Goal: Check status: Check status

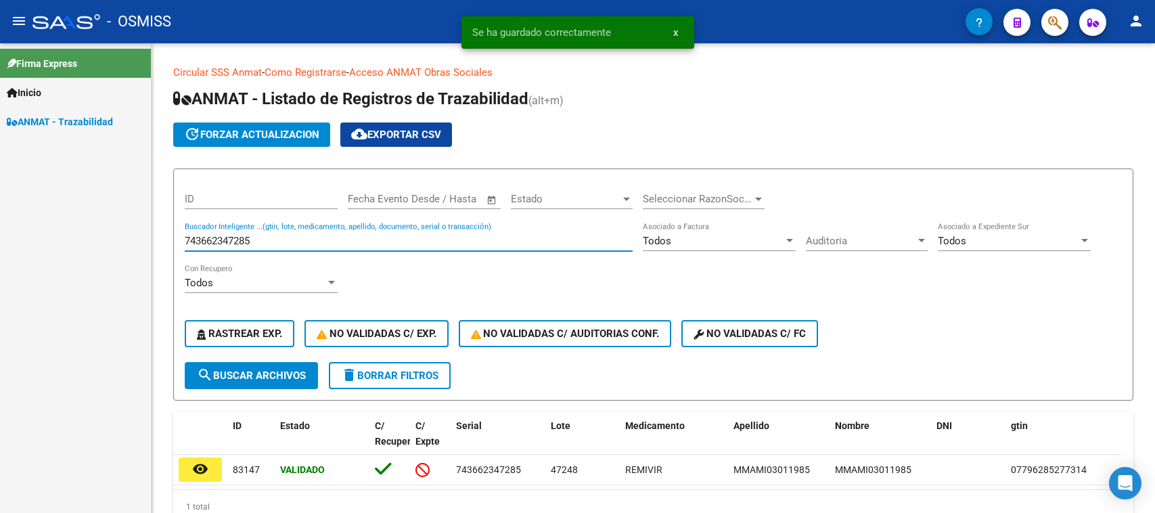
click at [264, 235] on input "743662347285" at bounding box center [409, 241] width 448 height 12
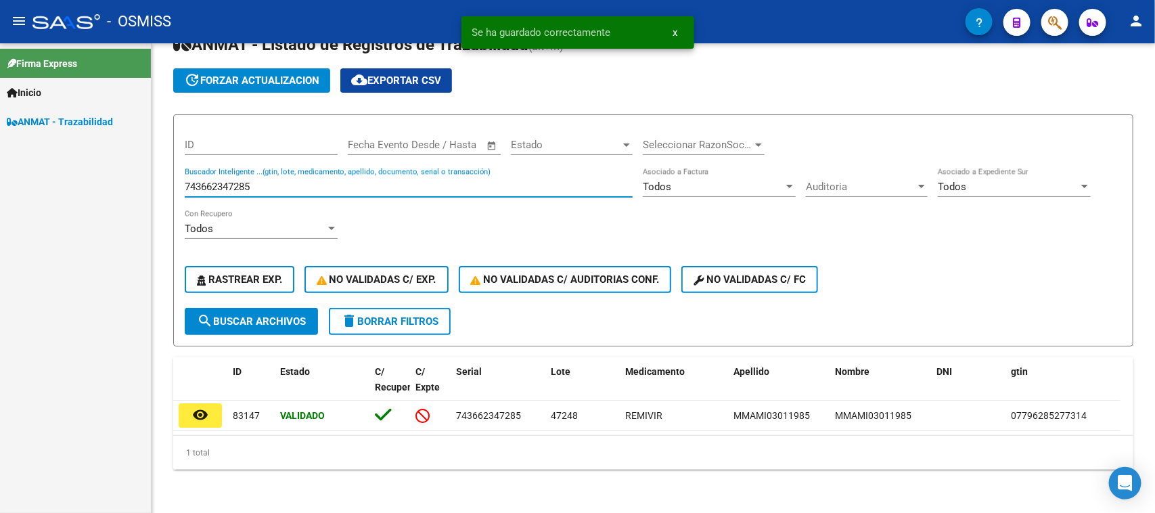
click at [264, 181] on input "743662347285" at bounding box center [409, 187] width 448 height 12
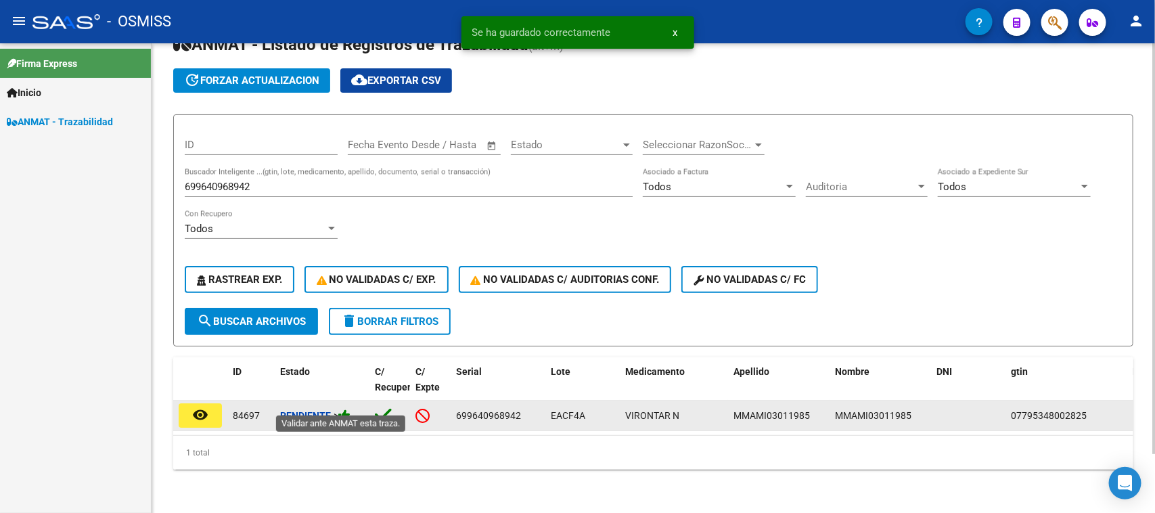
click at [346, 409] on icon at bounding box center [344, 415] width 12 height 13
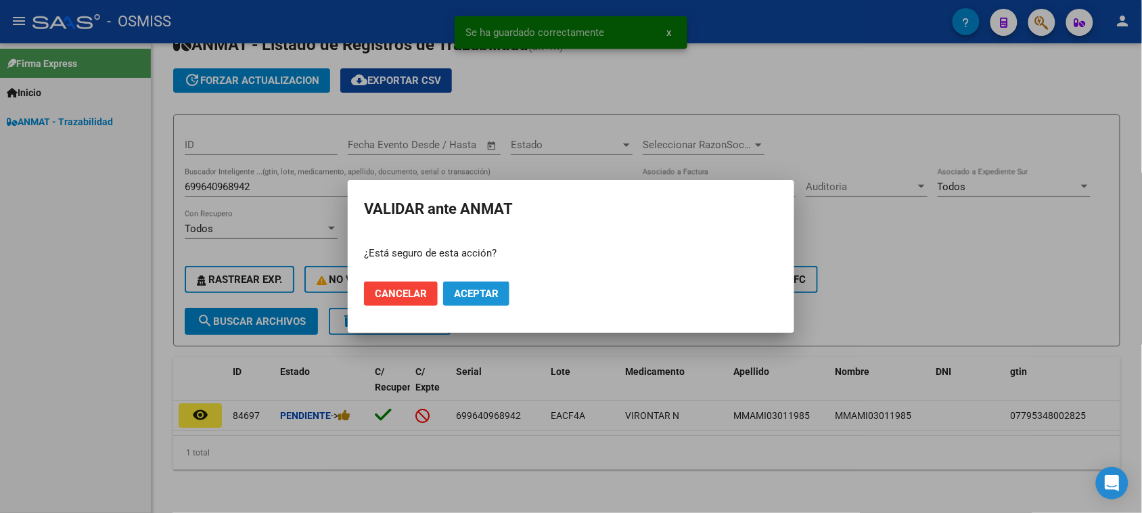
click at [477, 298] on span "Aceptar" at bounding box center [476, 293] width 45 height 12
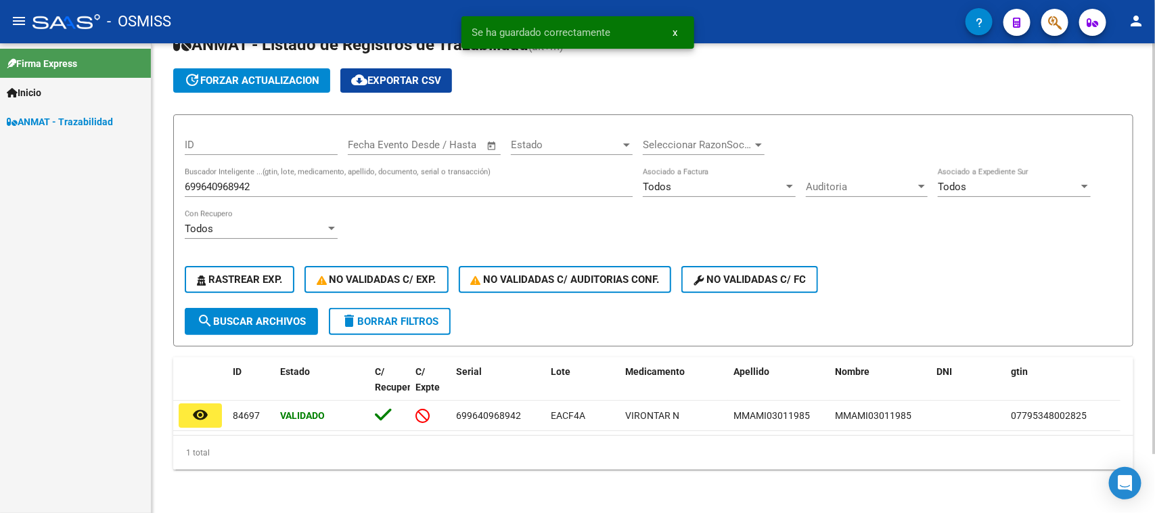
click at [243, 168] on div "699640968942 Buscador Inteligente ...(gtin, lote, medicamento, apellido, docume…" at bounding box center [409, 182] width 448 height 29
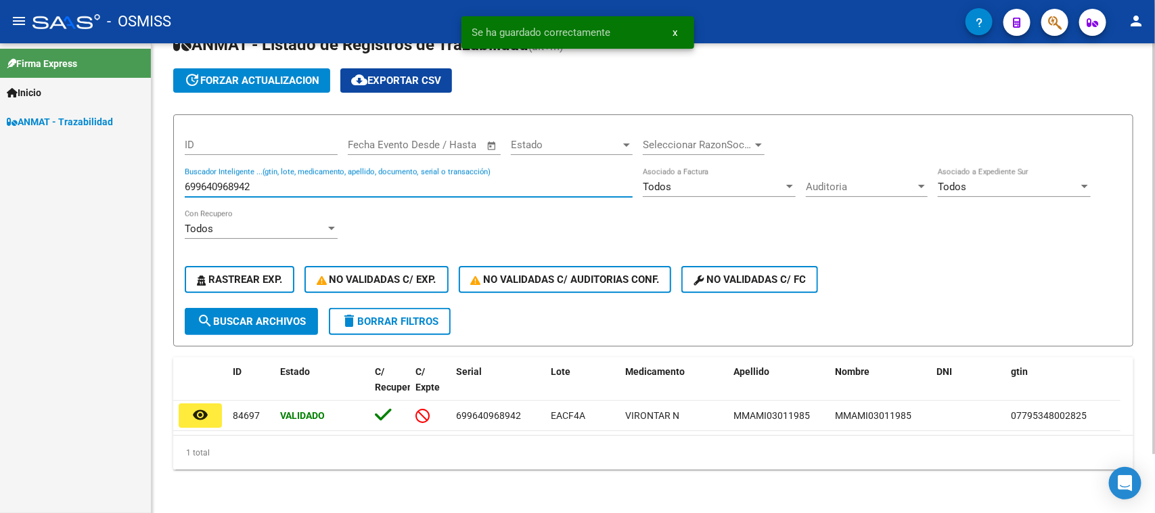
click at [243, 181] on input "699640968942" at bounding box center [409, 187] width 448 height 12
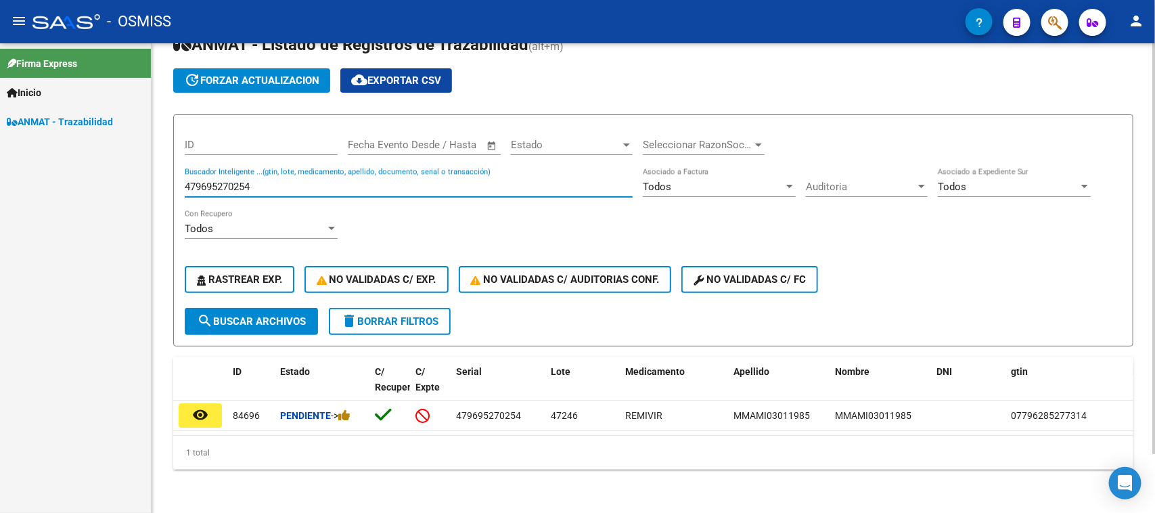
click at [238, 181] on input "479695270254" at bounding box center [409, 187] width 448 height 12
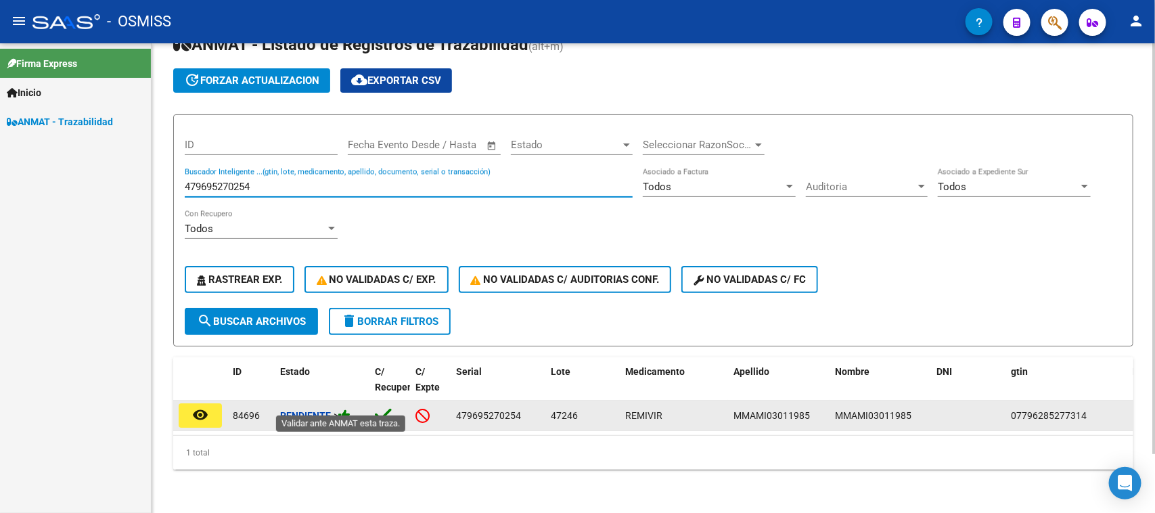
click at [345, 409] on icon at bounding box center [344, 415] width 12 height 13
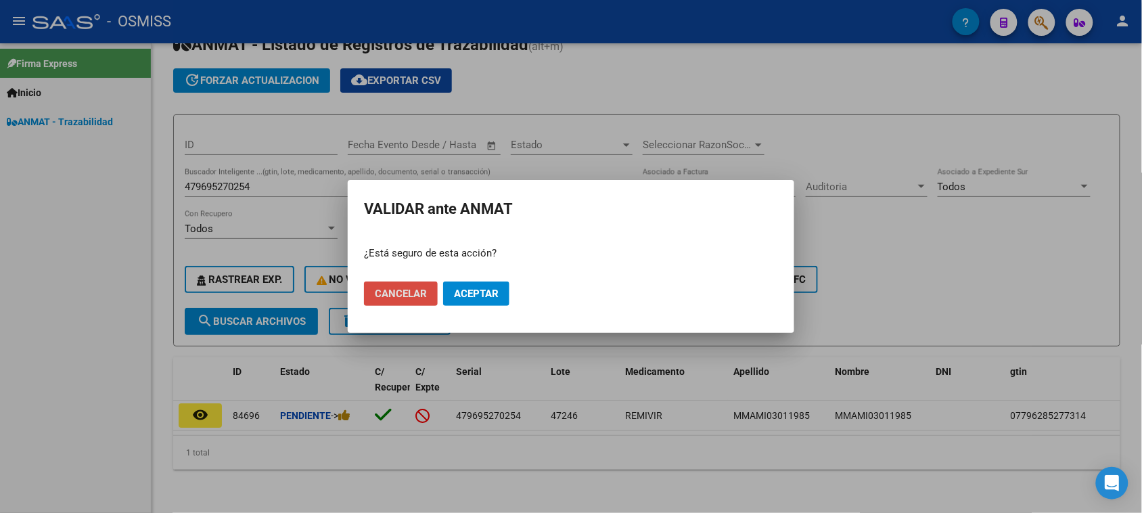
click at [411, 286] on button "Cancelar" at bounding box center [401, 293] width 74 height 24
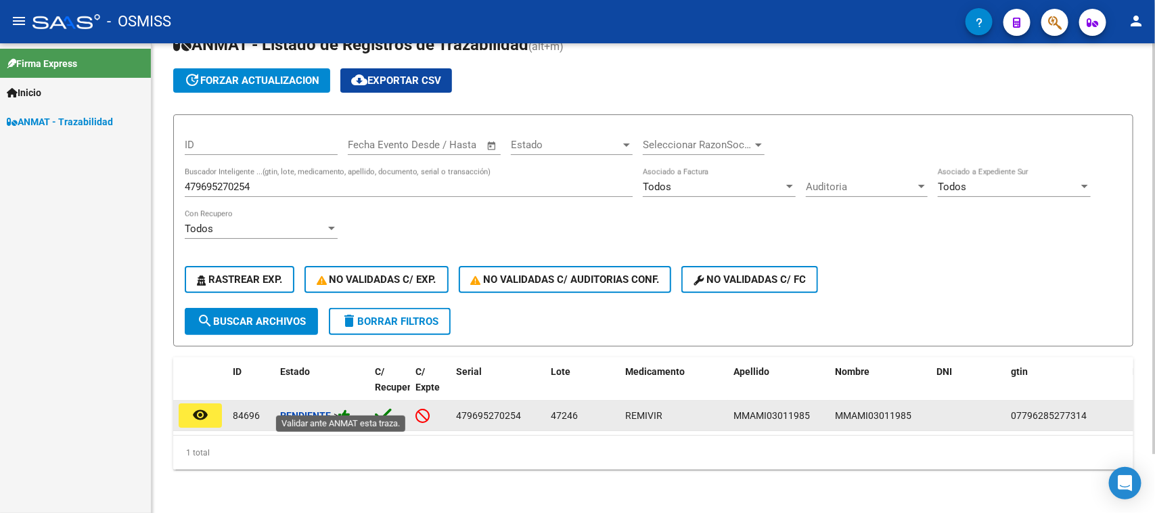
click at [348, 409] on icon at bounding box center [344, 415] width 12 height 13
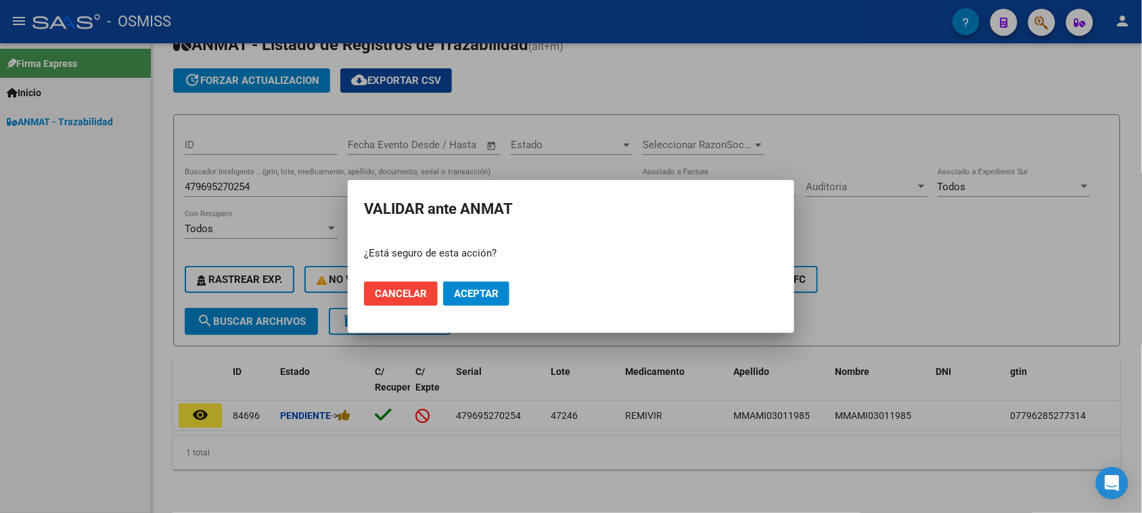
click at [473, 277] on mat-dialog-actions "Cancelar Aceptar" at bounding box center [571, 294] width 414 height 46
click at [473, 279] on mat-dialog-actions "Cancelar Aceptar" at bounding box center [571, 294] width 414 height 46
click at [473, 285] on button "Aceptar" at bounding box center [476, 293] width 66 height 24
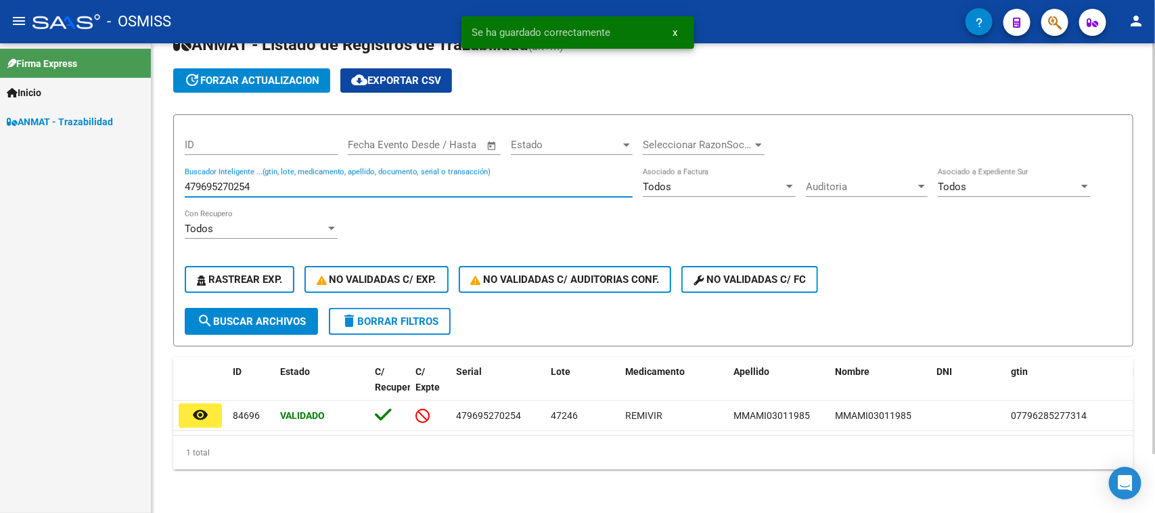
click at [277, 181] on input "479695270254" at bounding box center [409, 187] width 448 height 12
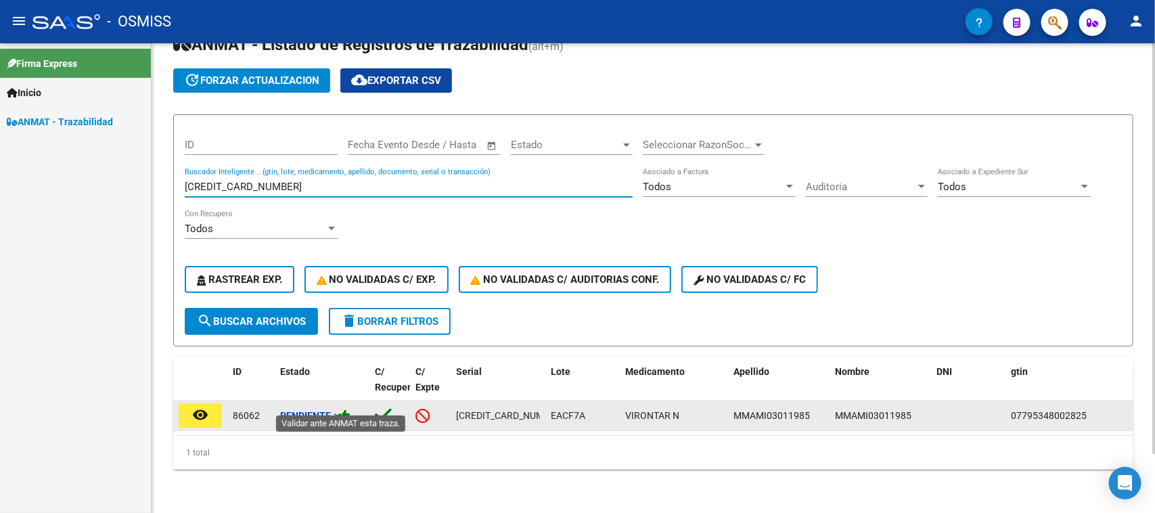
click at [348, 409] on icon at bounding box center [344, 415] width 12 height 13
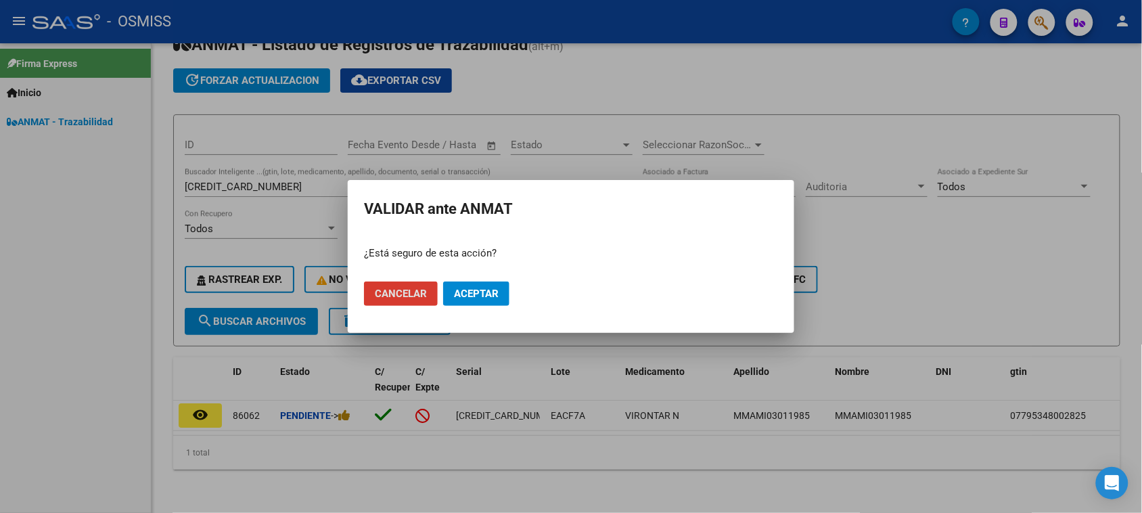
click at [473, 285] on button "Aceptar" at bounding box center [476, 293] width 66 height 24
click at [245, 183] on div at bounding box center [571, 256] width 1142 height 513
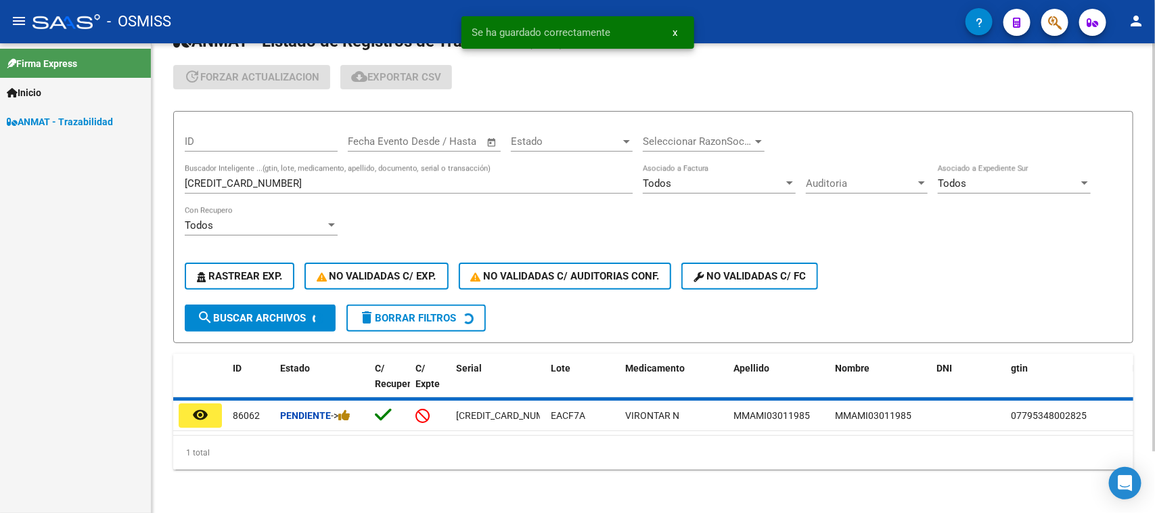
click at [245, 181] on div "[CREDIT_CARD_NUMBER] Buscador Inteligente ...(gtin, lote, medicamento, apellido…" at bounding box center [409, 178] width 448 height 29
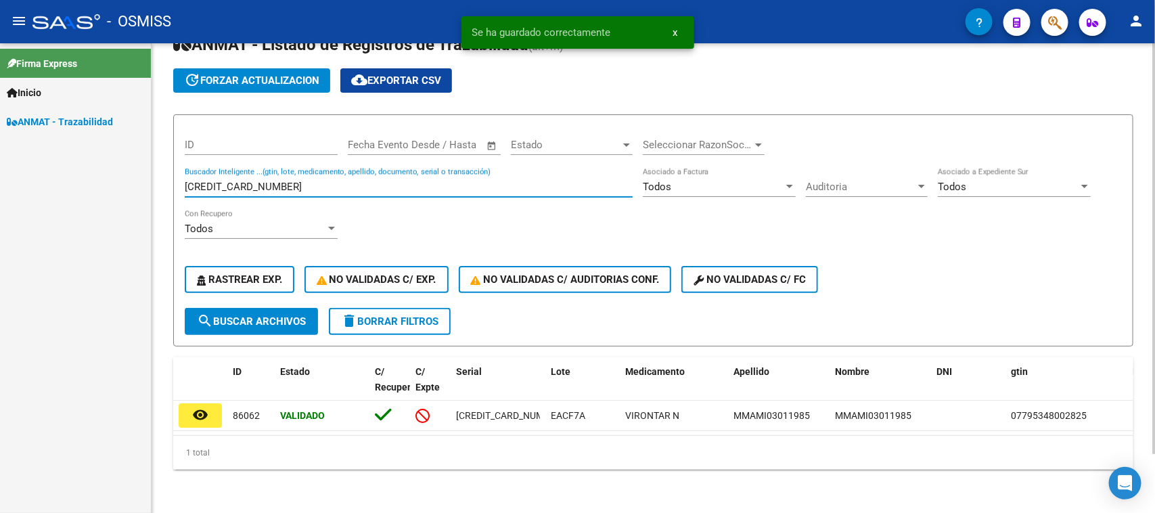
click at [245, 181] on div "[CREDIT_CARD_NUMBER] Buscador Inteligente ...(gtin, lote, medicamento, apellido…" at bounding box center [409, 182] width 448 height 29
click at [246, 181] on input "[CREDIT_CARD_NUMBER]" at bounding box center [409, 187] width 448 height 12
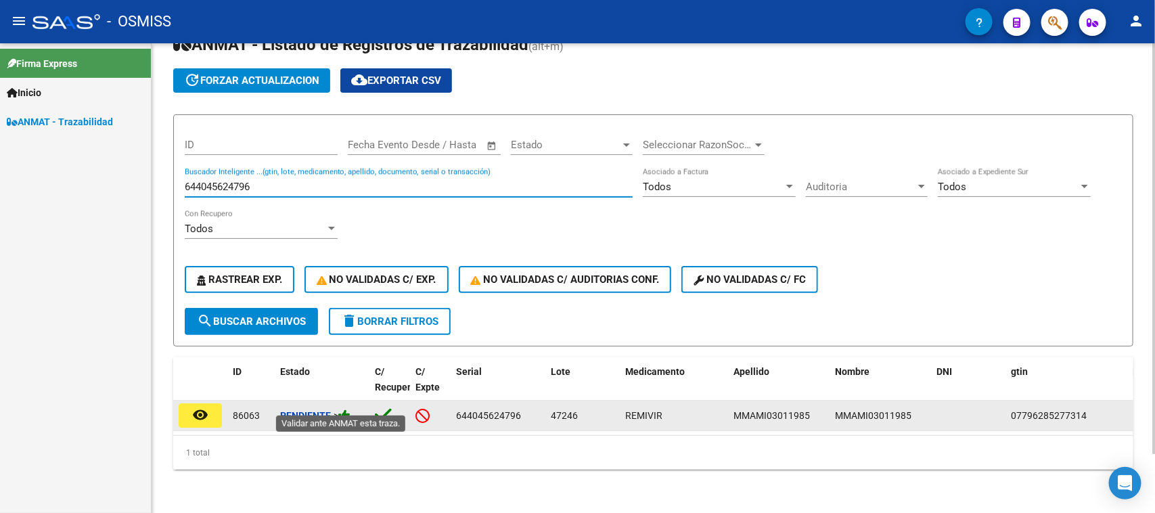
click at [347, 409] on icon at bounding box center [344, 415] width 12 height 13
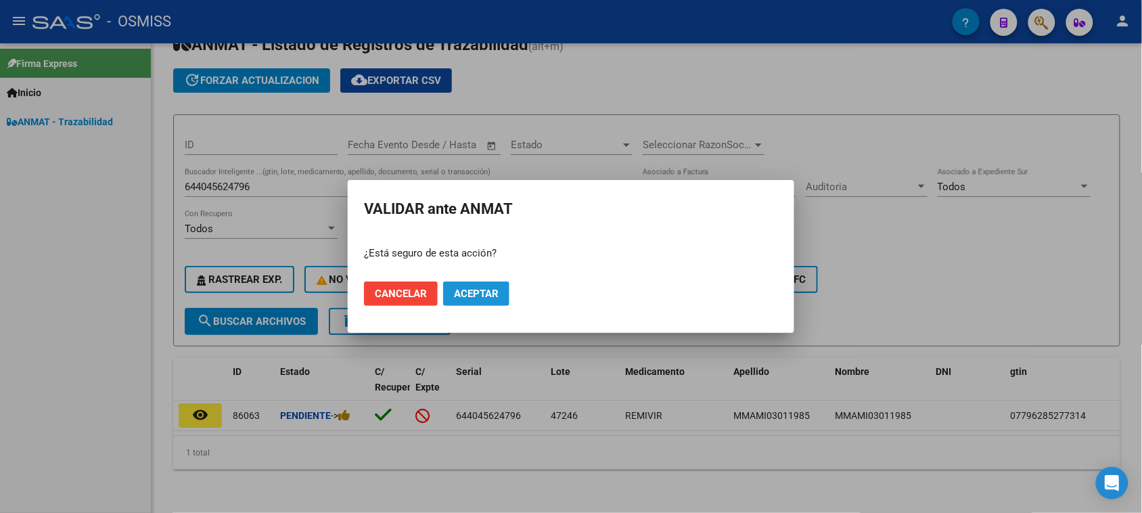
click at [460, 293] on span "Aceptar" at bounding box center [476, 293] width 45 height 12
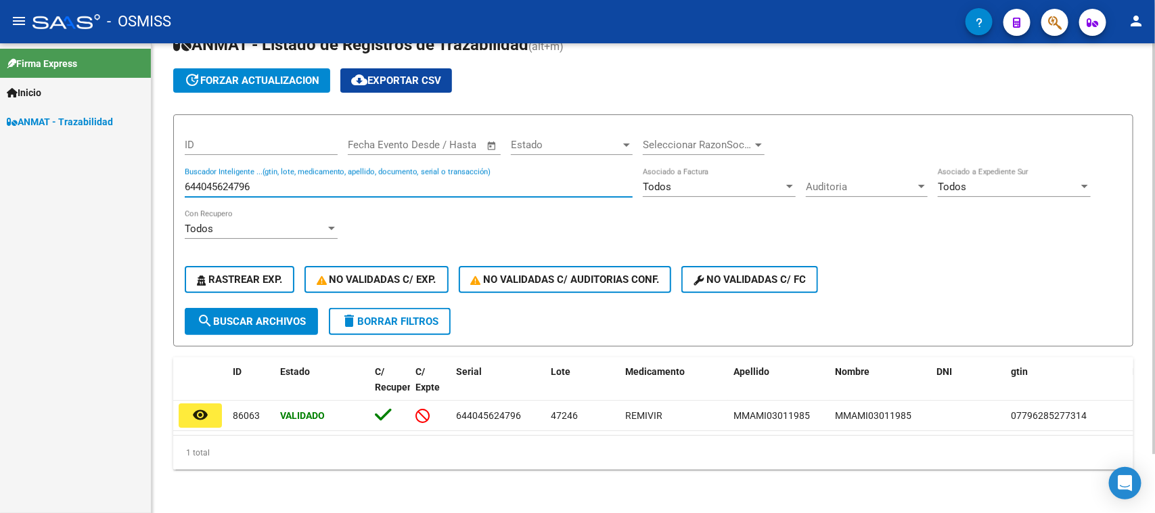
click at [247, 181] on input "644045624796" at bounding box center [409, 187] width 448 height 12
paste input "68956735210"
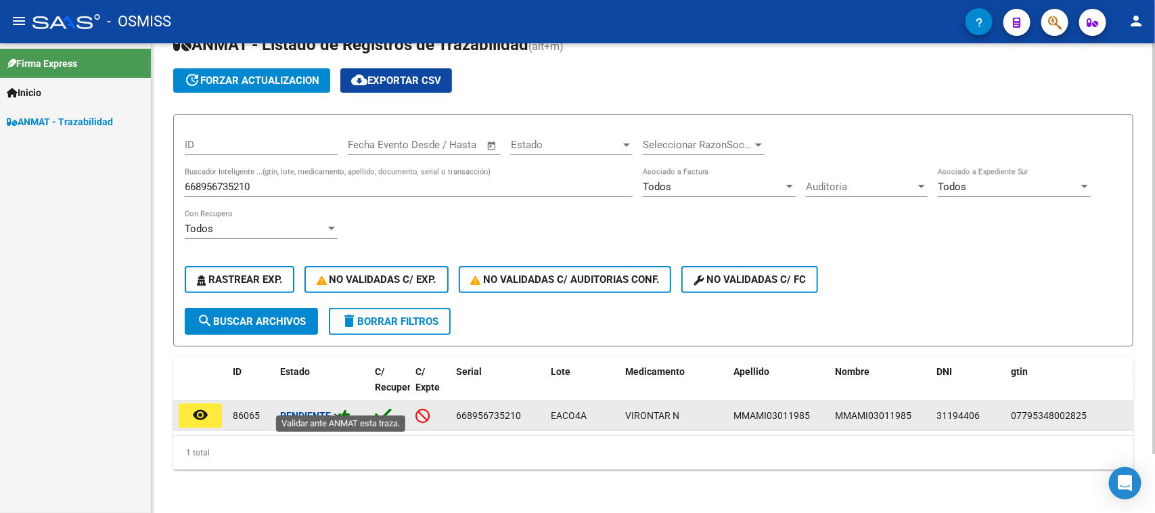
click at [350, 409] on icon at bounding box center [344, 415] width 12 height 13
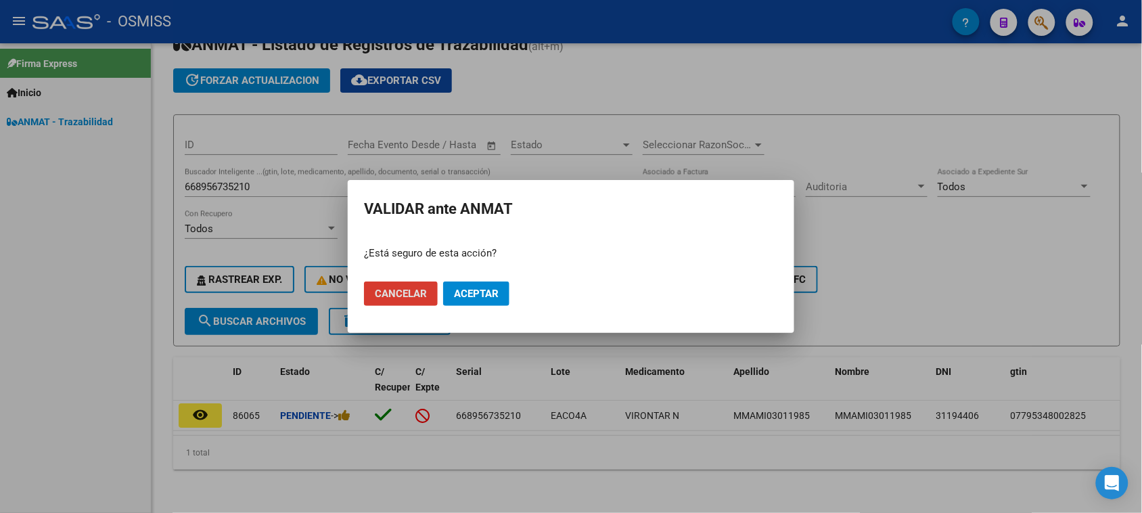
click at [481, 298] on span "Aceptar" at bounding box center [476, 293] width 45 height 12
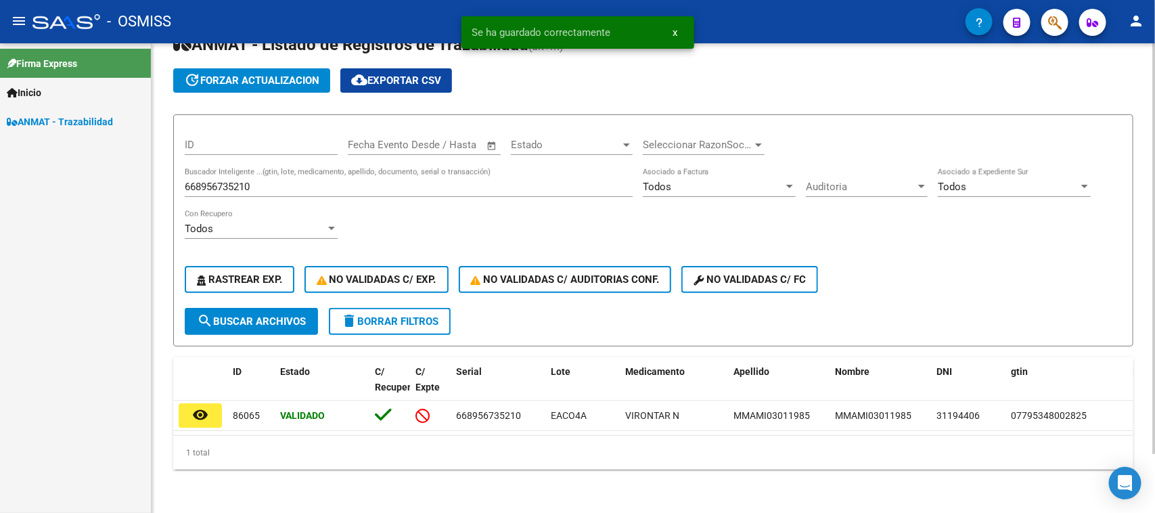
click at [195, 181] on input "668956735210" at bounding box center [409, 187] width 448 height 12
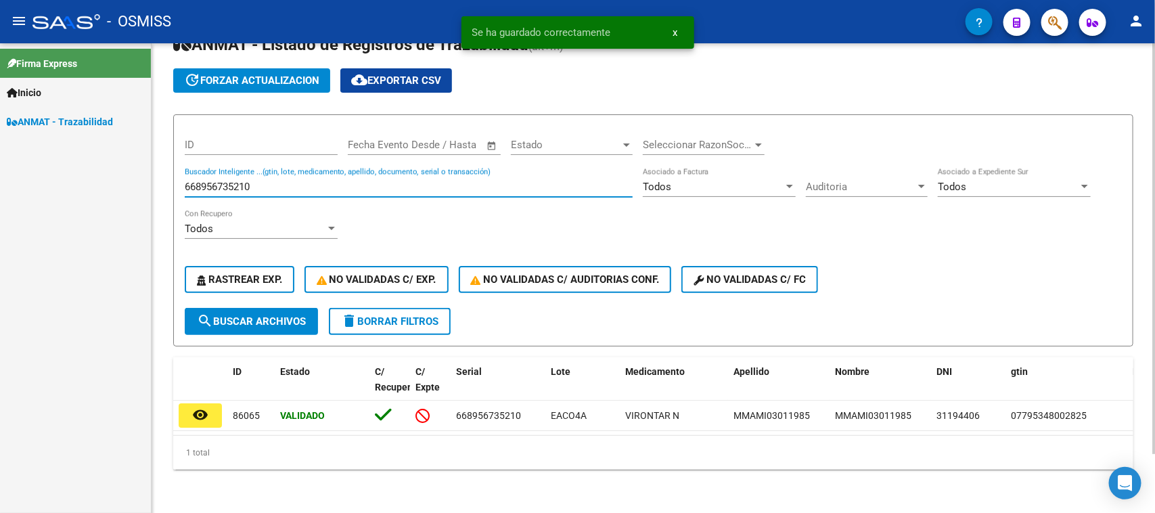
click at [195, 181] on input "668956735210" at bounding box center [409, 187] width 448 height 12
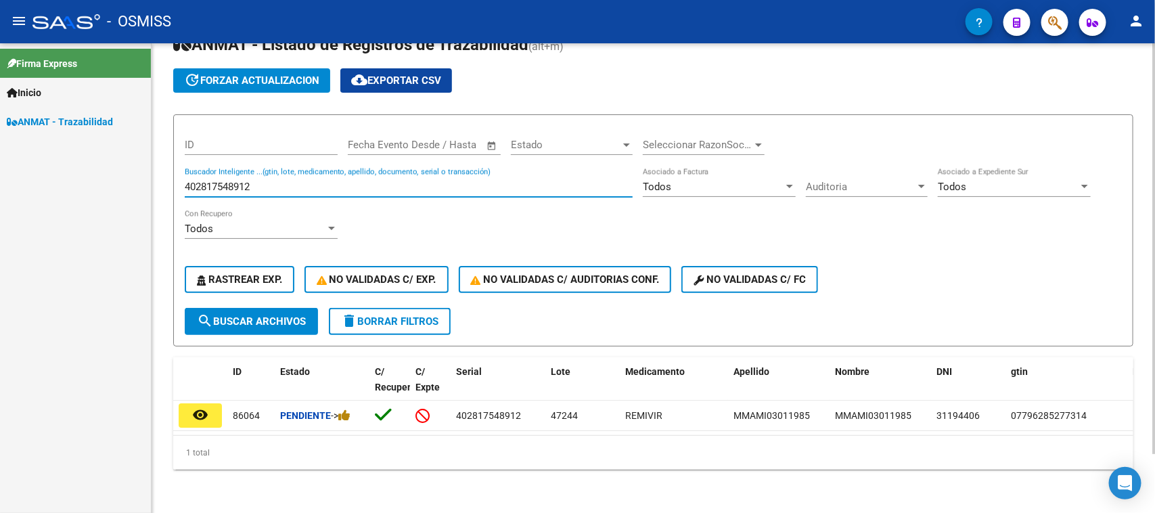
click at [196, 181] on input "402817548912" at bounding box center [409, 187] width 448 height 12
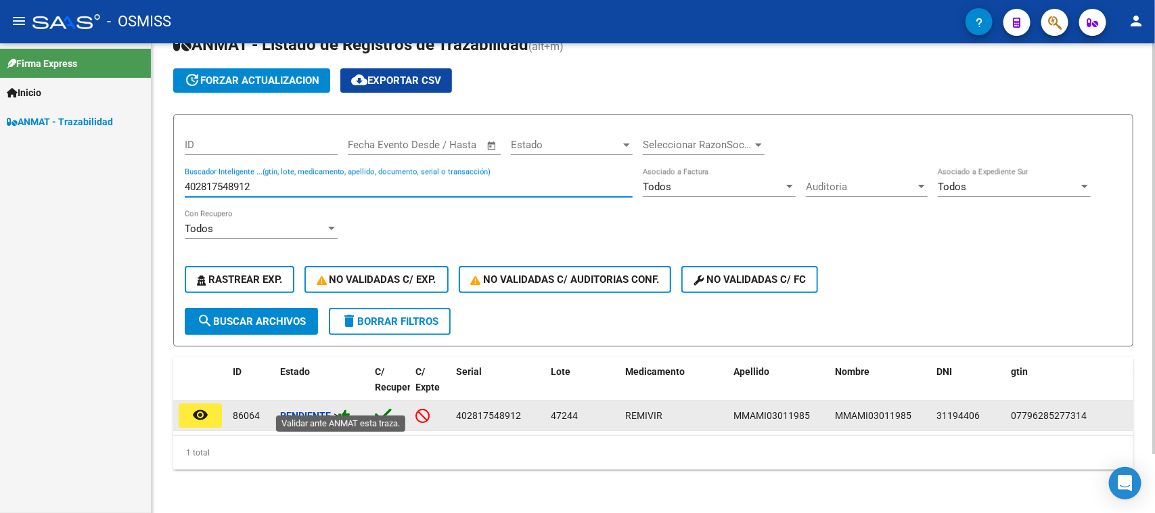
click at [350, 409] on icon at bounding box center [344, 415] width 12 height 13
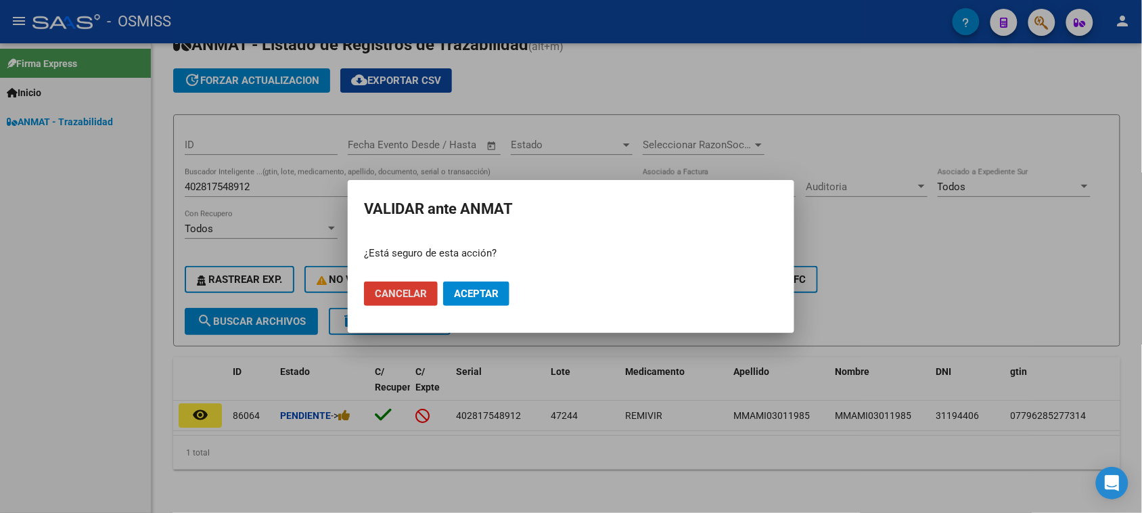
click at [474, 302] on button "Aceptar" at bounding box center [476, 293] width 66 height 24
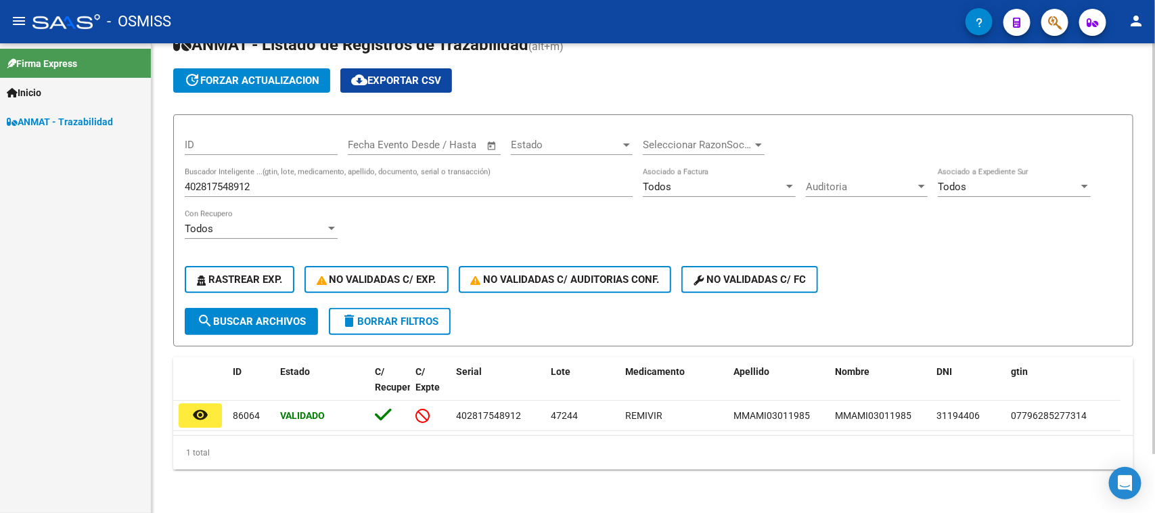
click at [246, 168] on div "402817548912 Buscador Inteligente ...(gtin, lote, medicamento, apellido, docume…" at bounding box center [409, 182] width 448 height 29
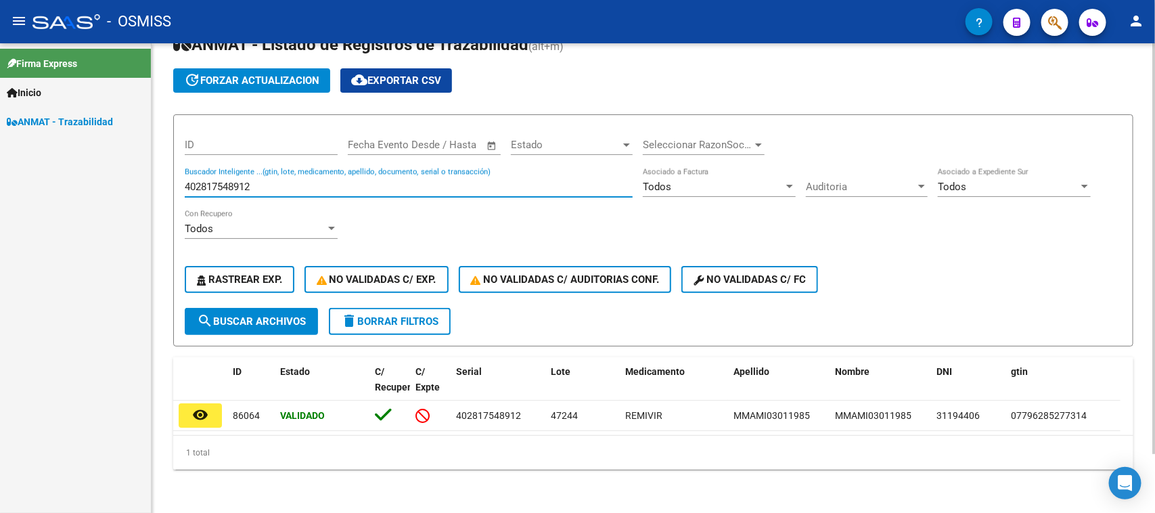
click at [246, 168] on div "402817548912 Buscador Inteligente ...(gtin, lote, medicamento, apellido, docume…" at bounding box center [409, 182] width 448 height 29
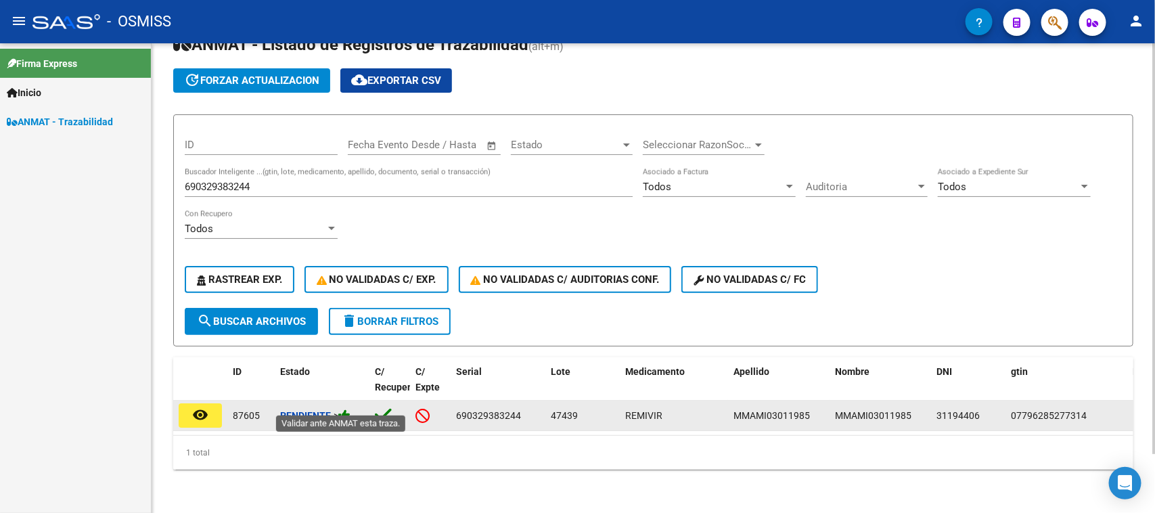
click at [350, 409] on icon at bounding box center [344, 415] width 12 height 13
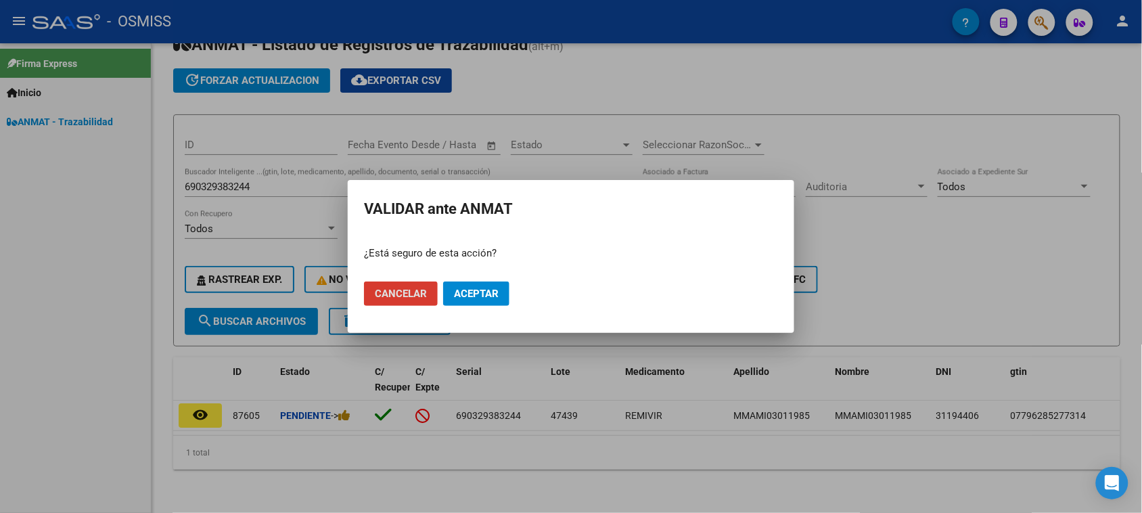
click at [469, 291] on span "Aceptar" at bounding box center [476, 293] width 45 height 12
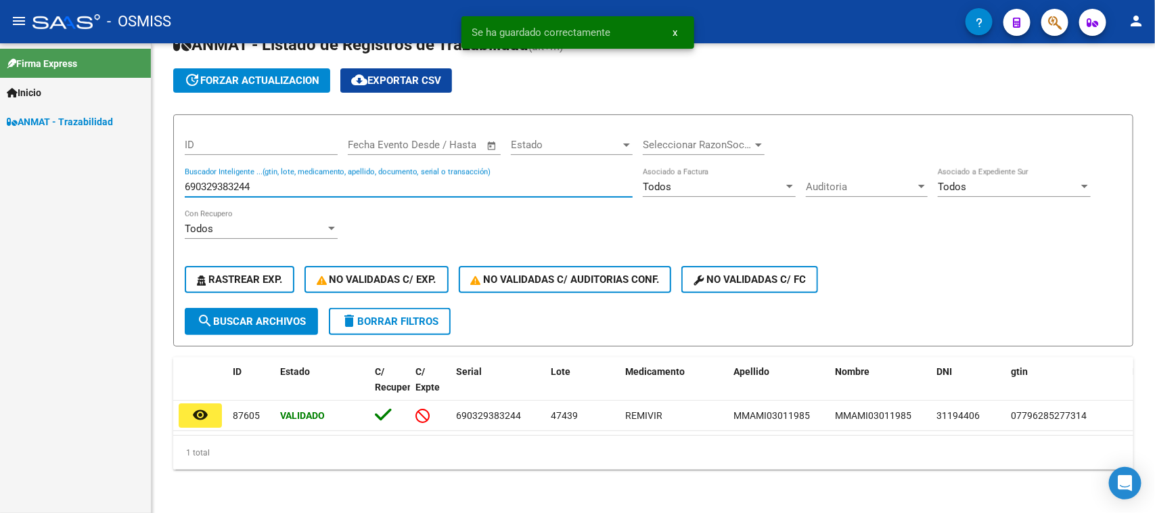
click at [274, 181] on input "690329383244" at bounding box center [409, 187] width 448 height 12
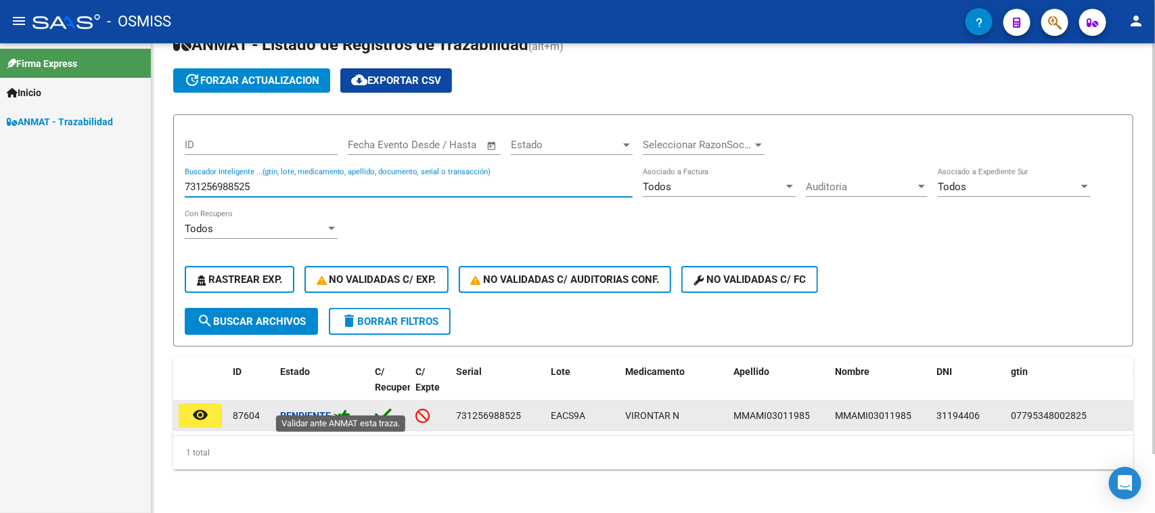
click at [349, 409] on icon at bounding box center [344, 415] width 12 height 13
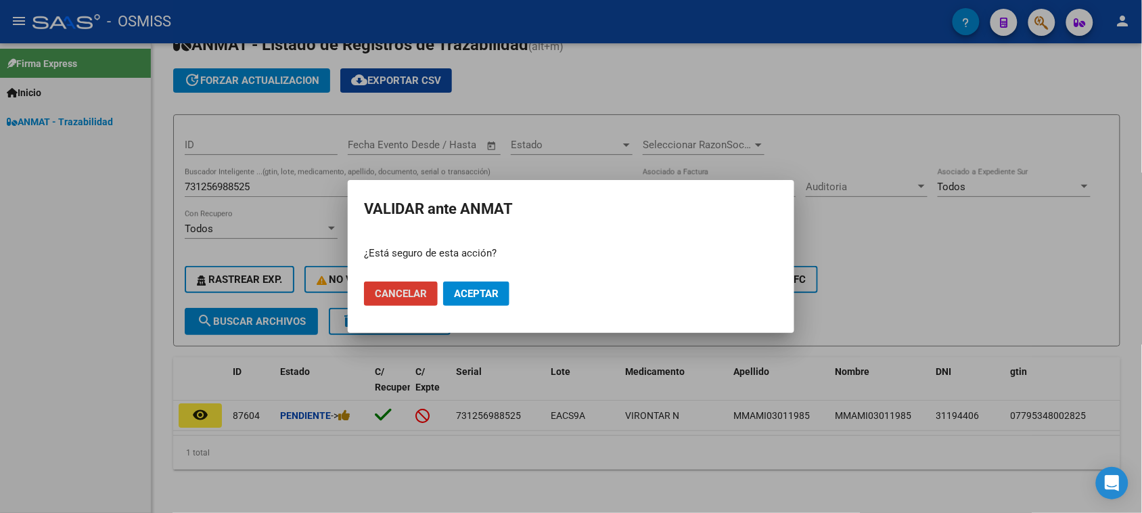
click at [451, 314] on mat-dialog-actions "Cancelar Aceptar" at bounding box center [571, 294] width 414 height 46
click at [458, 300] on button "Aceptar" at bounding box center [476, 293] width 66 height 24
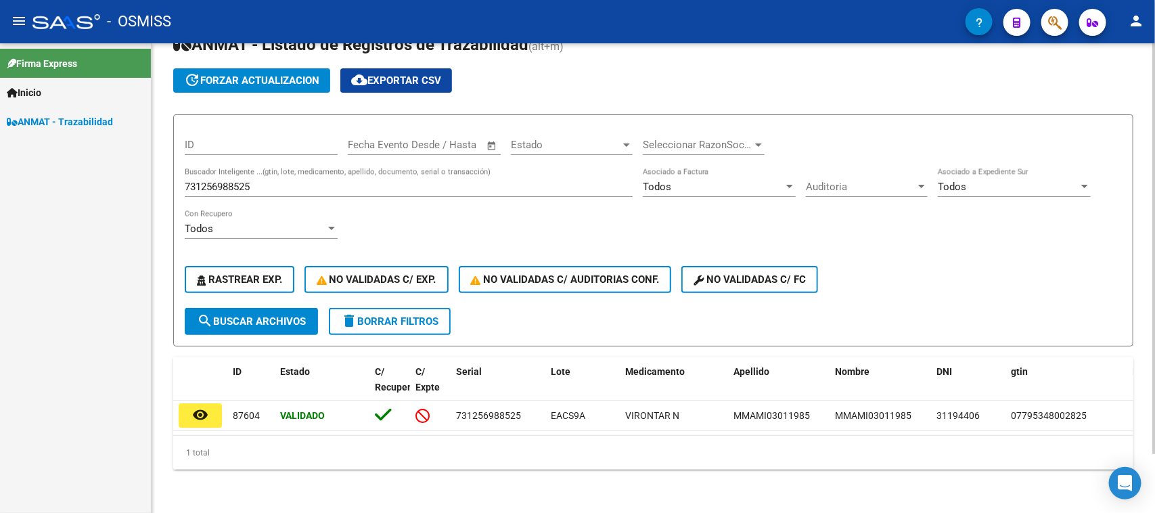
click at [248, 181] on input "731256988525" at bounding box center [409, 187] width 448 height 12
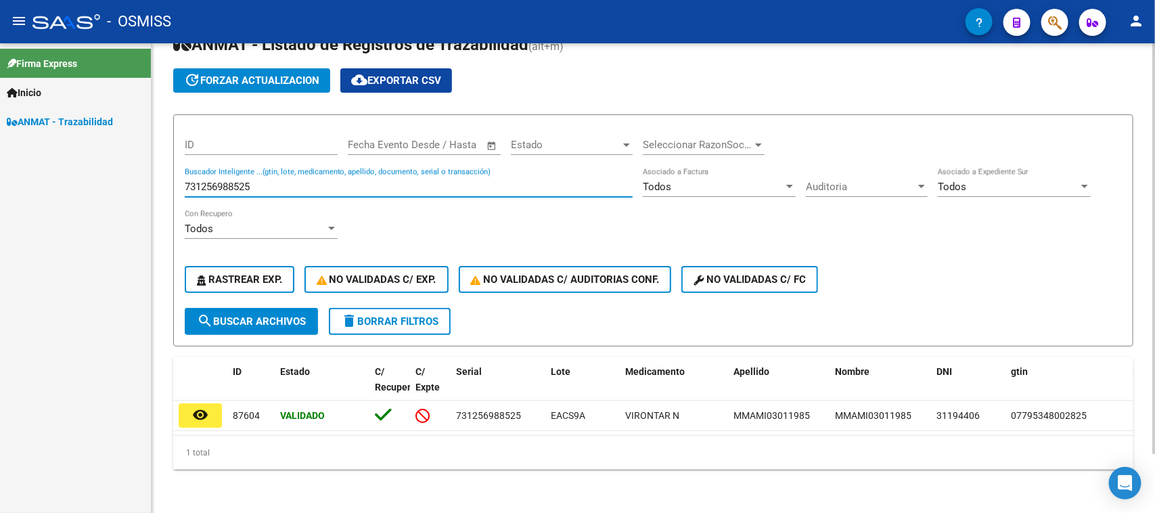
click at [248, 181] on input "731256988525" at bounding box center [409, 187] width 448 height 12
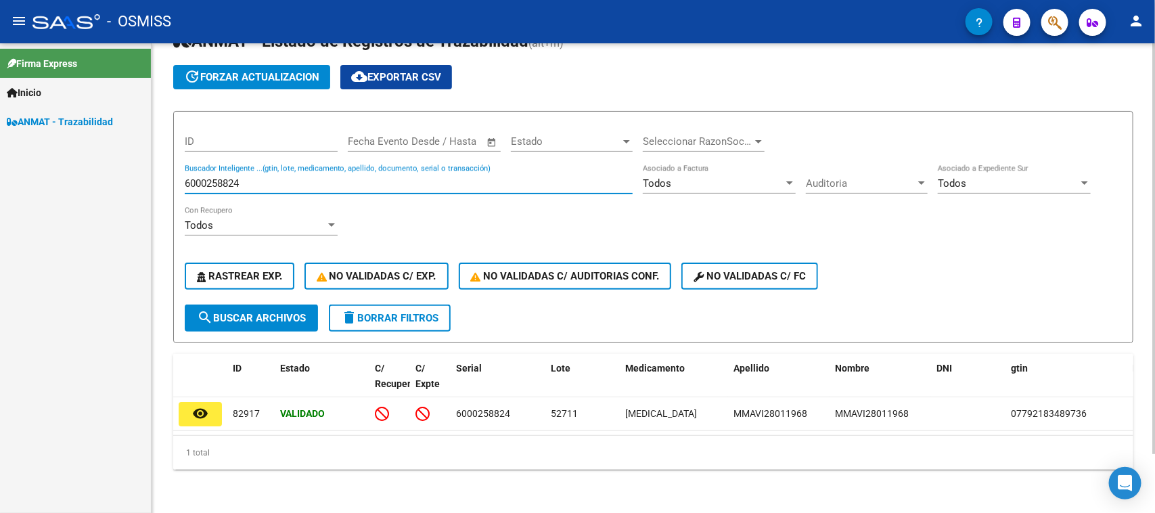
click at [328, 177] on input "6000258824" at bounding box center [409, 183] width 448 height 12
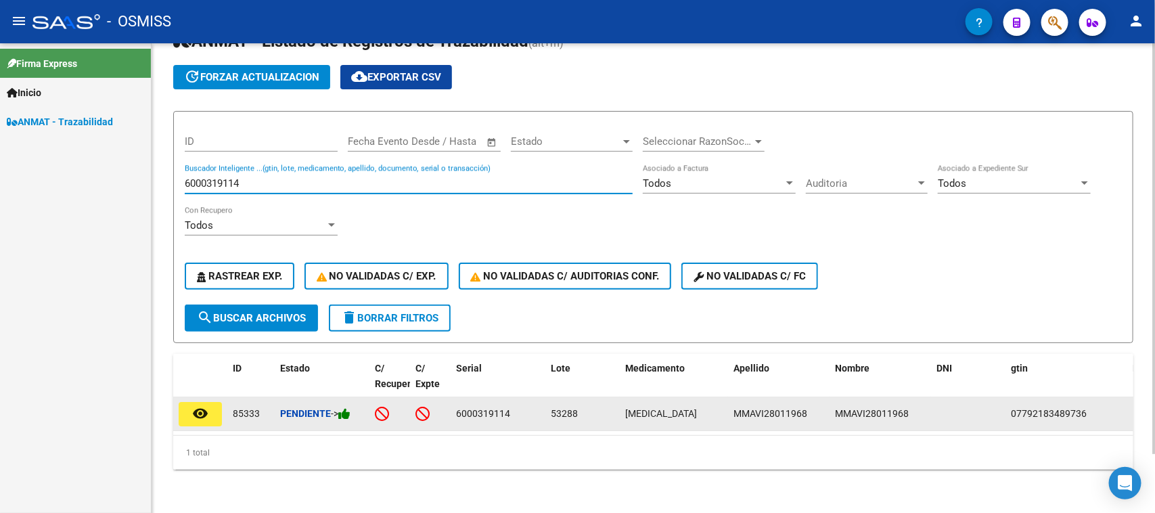
type input "6000319114"
click at [344, 407] on icon at bounding box center [344, 413] width 12 height 13
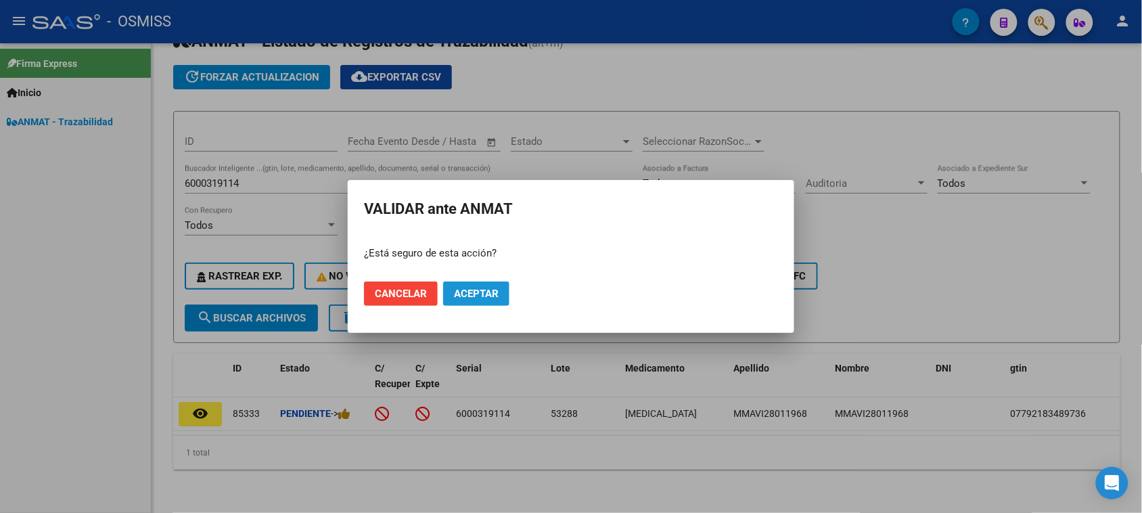
click at [479, 289] on span "Aceptar" at bounding box center [476, 293] width 45 height 12
